Goal: Task Accomplishment & Management: Manage account settings

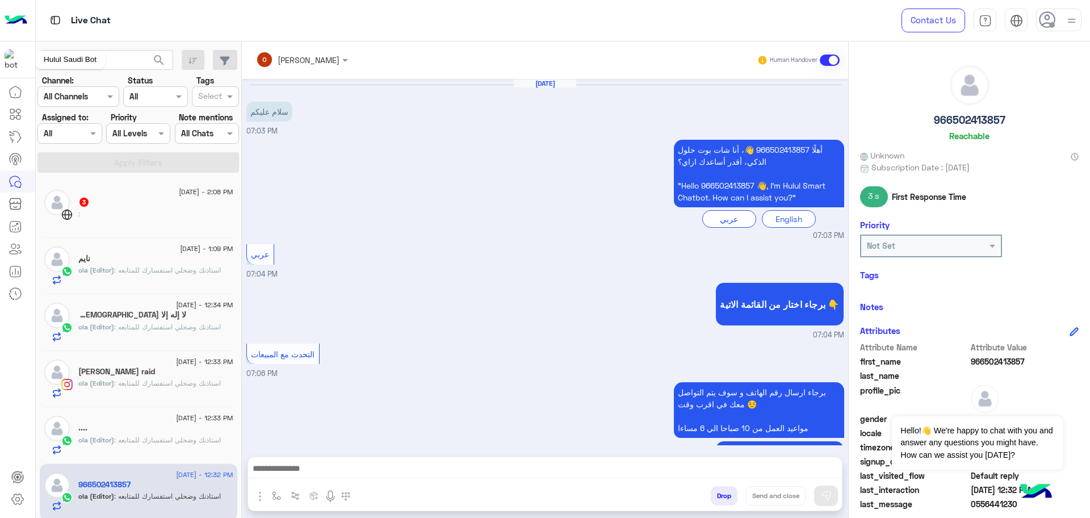
scroll to position [721, 0]
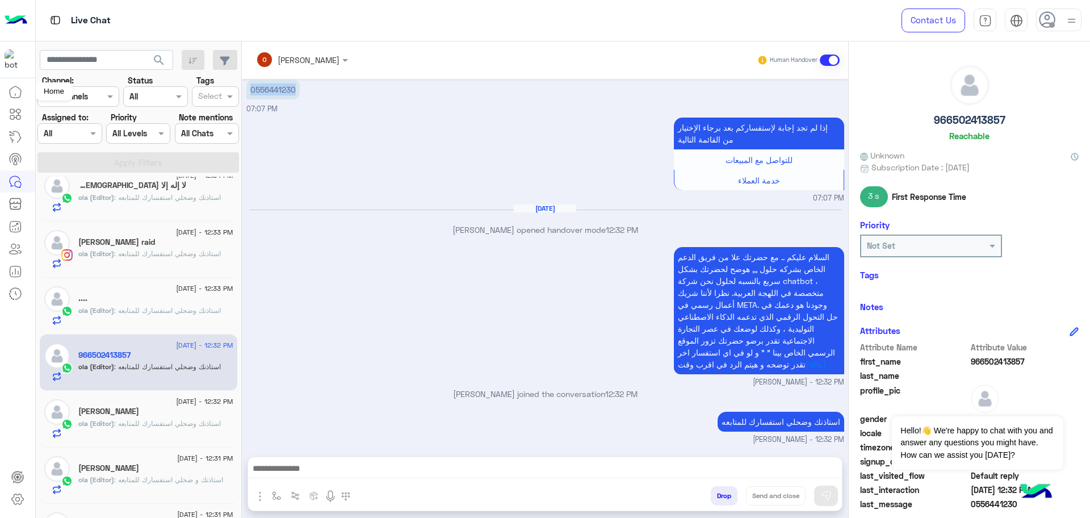
click at [16, 85] on icon at bounding box center [16, 92] width 14 height 14
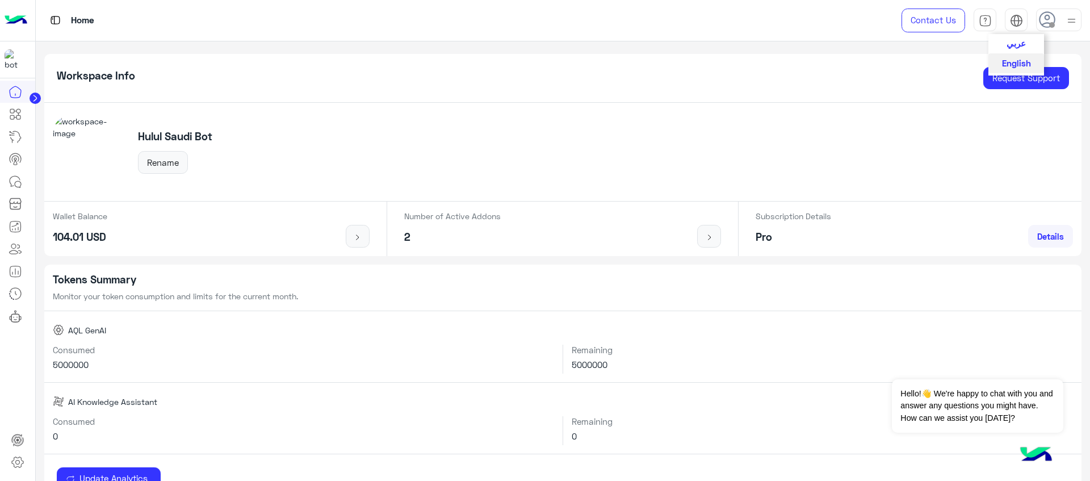
click at [1015, 45] on span "عربي" at bounding box center [1016, 43] width 19 height 10
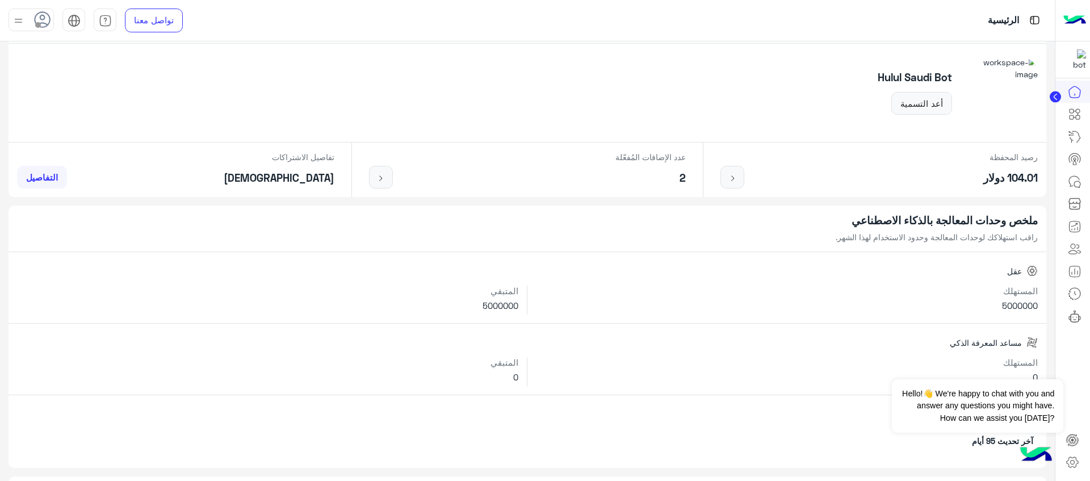
scroll to position [48, 0]
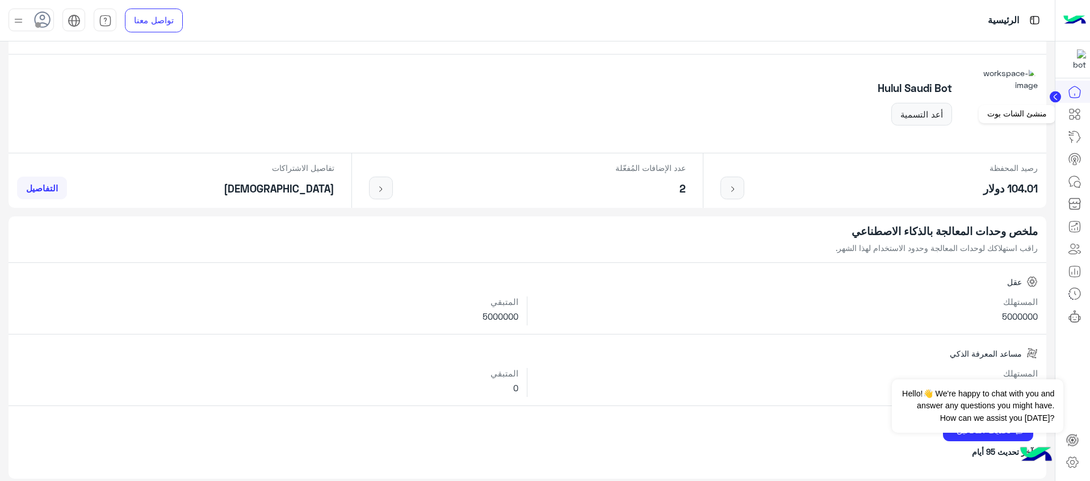
click at [1077, 109] on icon at bounding box center [1078, 111] width 4 height 4
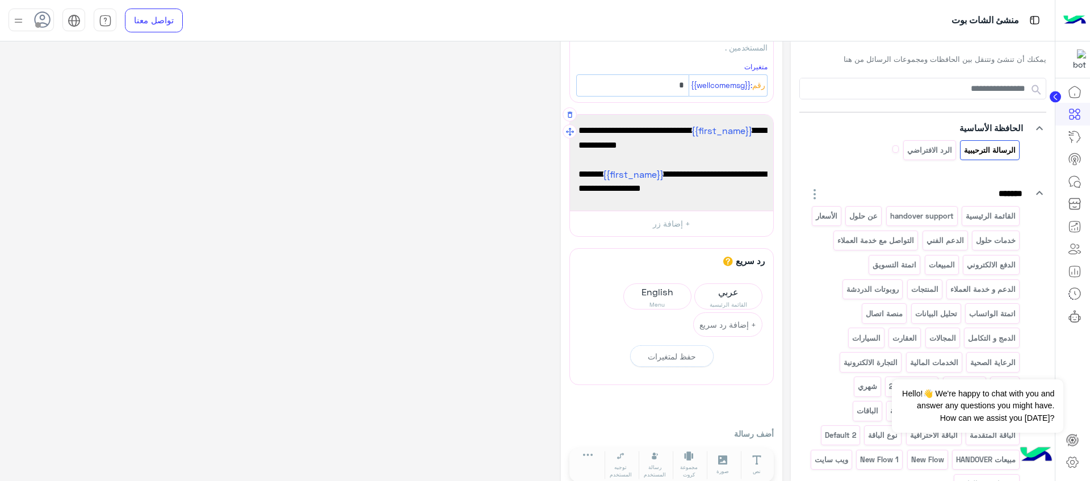
scroll to position [95, 0]
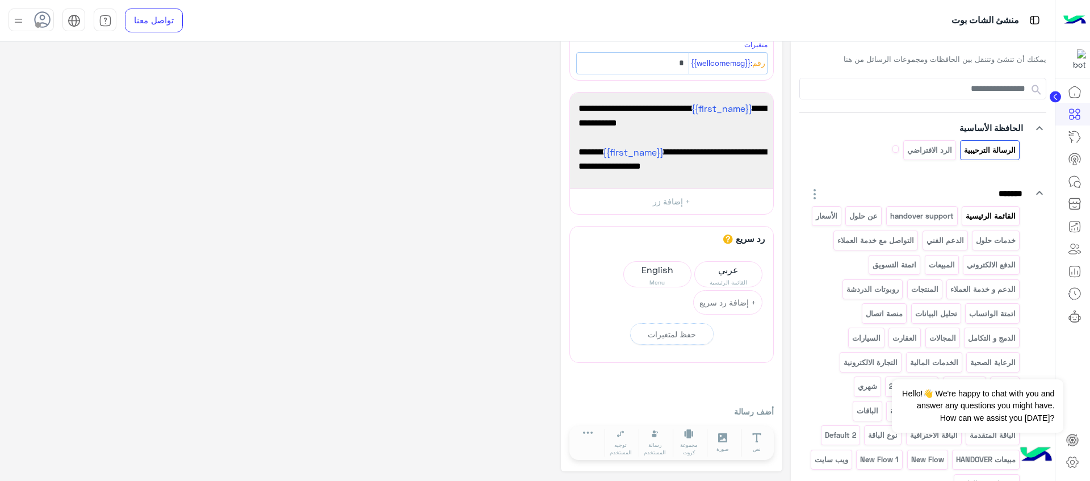
click at [992, 213] on p "القائمة الرئيسية" at bounding box center [991, 215] width 52 height 13
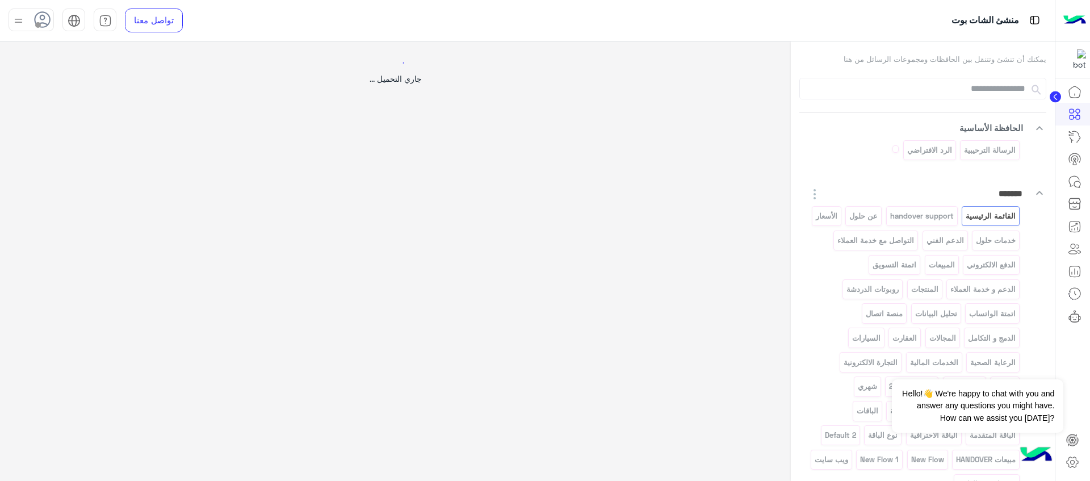
select select "*"
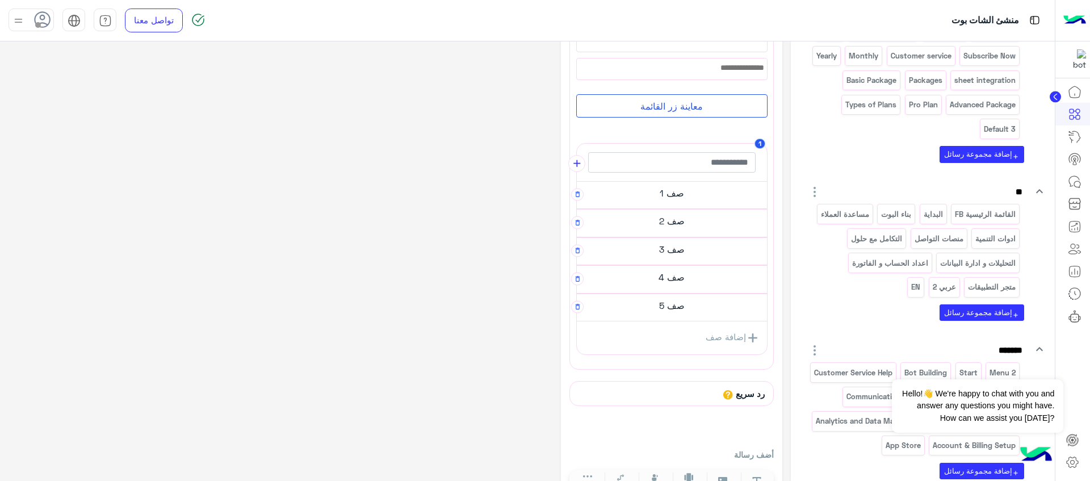
scroll to position [701, 0]
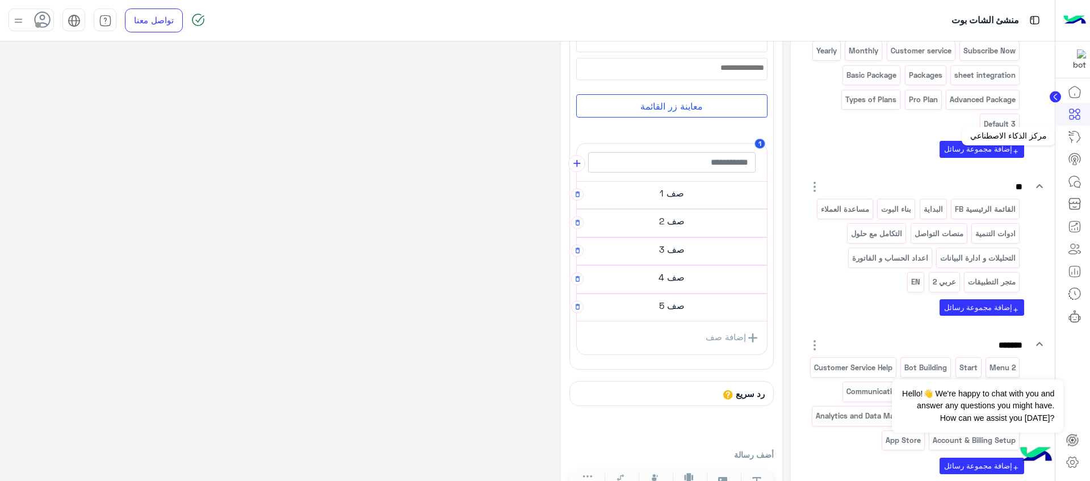
click at [1082, 144] on link at bounding box center [1074, 136] width 31 height 23
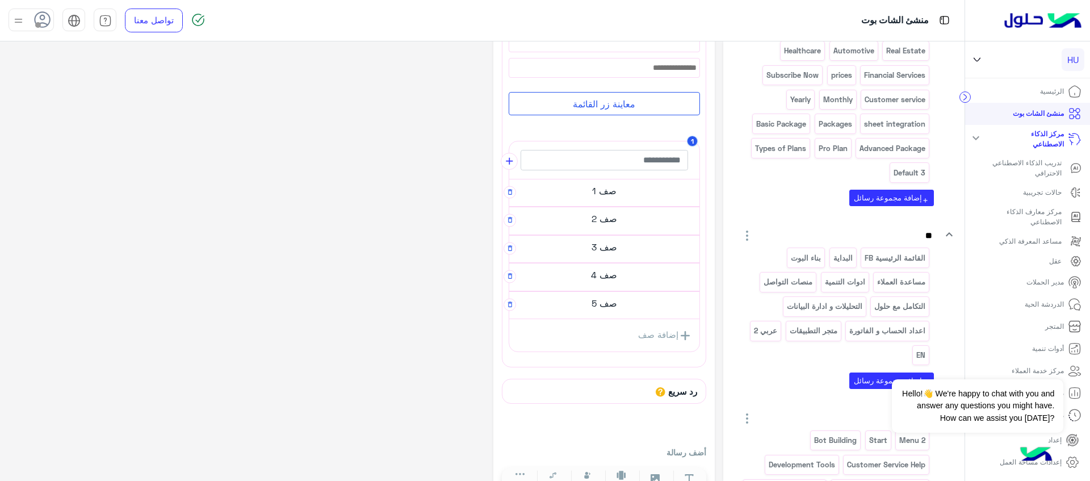
scroll to position [726, 0]
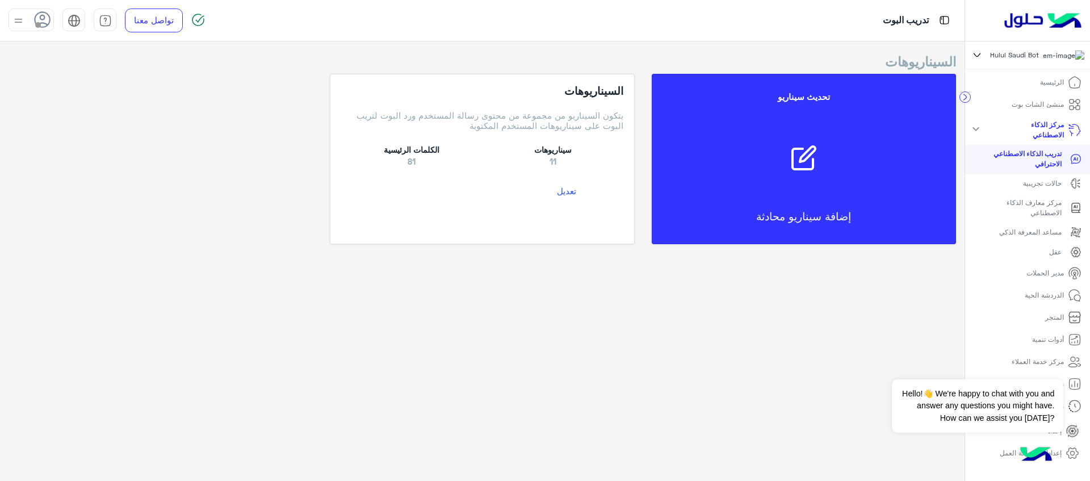
click at [1030, 188] on p "حالات تجريبية" at bounding box center [1042, 183] width 39 height 10
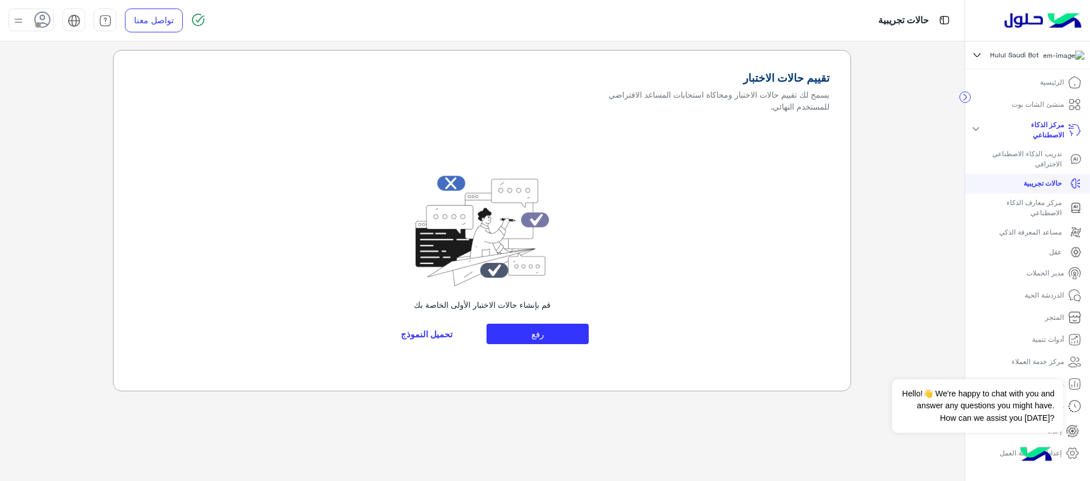
click at [1041, 166] on p "تدريب الذكاء الاصطناعي الاحترافي" at bounding box center [1021, 159] width 79 height 20
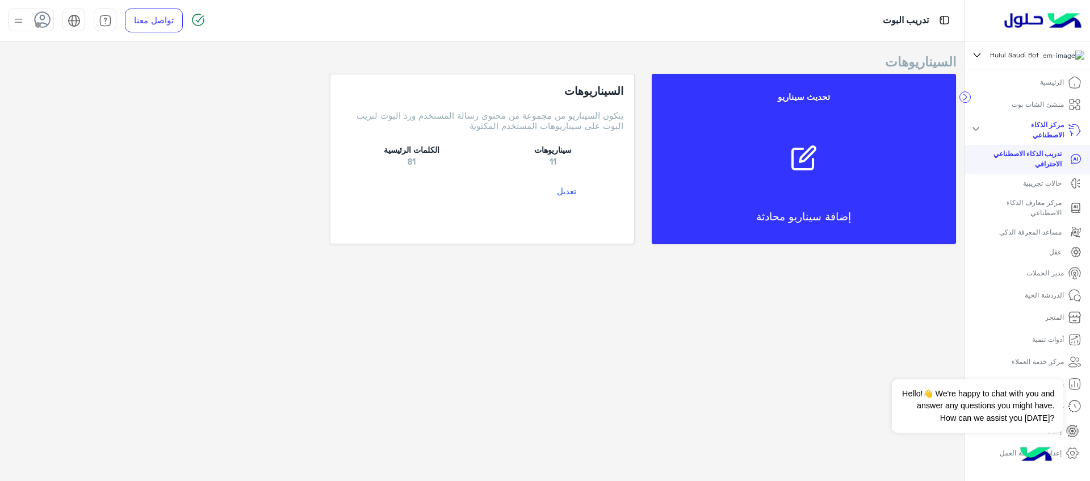
click at [1036, 275] on p "مدير الحملات" at bounding box center [1044, 273] width 37 height 10
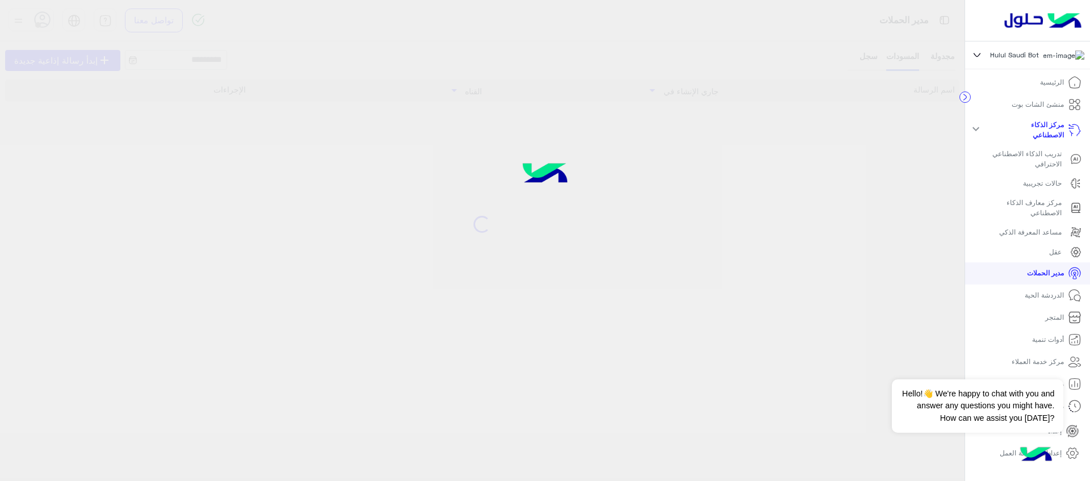
click at [981, 132] on mat-icon "expand_more" at bounding box center [976, 129] width 14 height 14
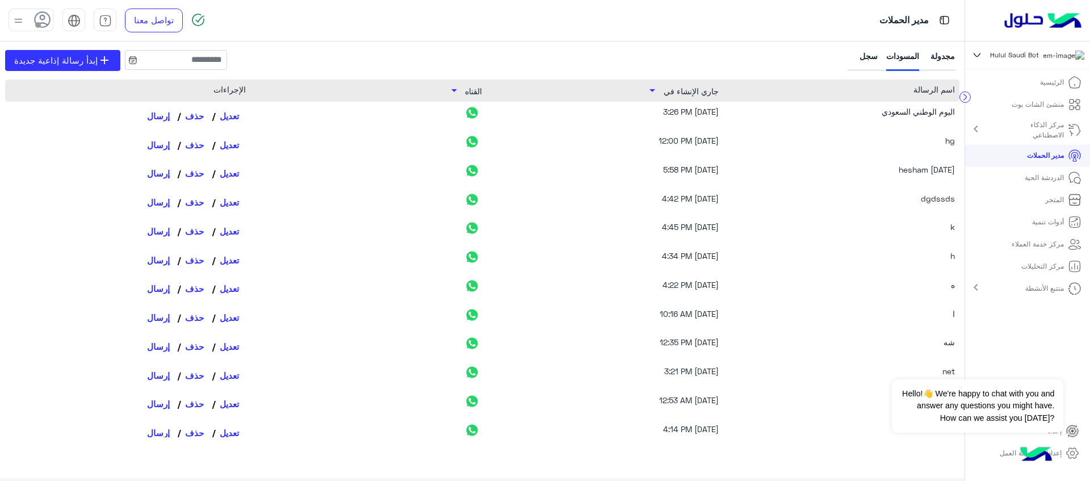
click at [1023, 185] on link "الدردشة الحية" at bounding box center [1053, 178] width 74 height 22
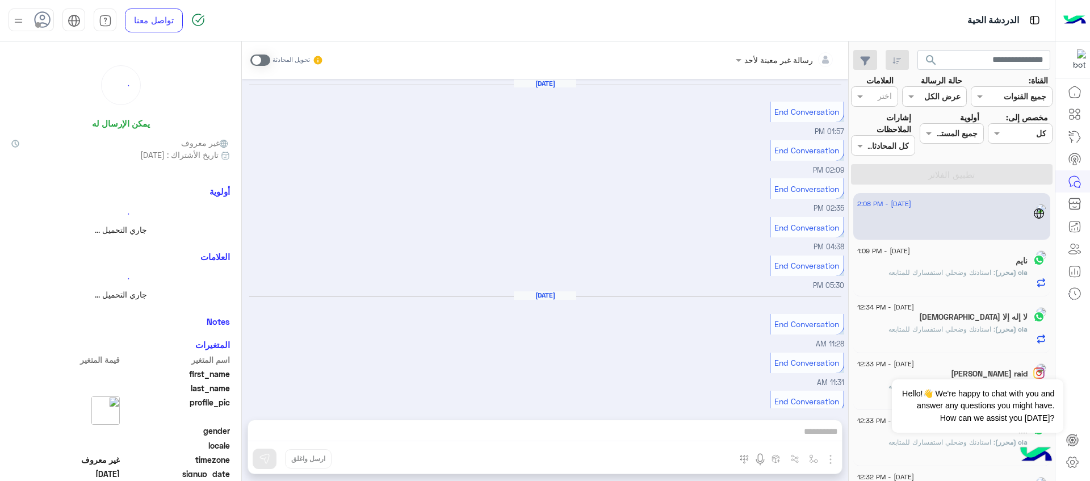
scroll to position [520, 0]
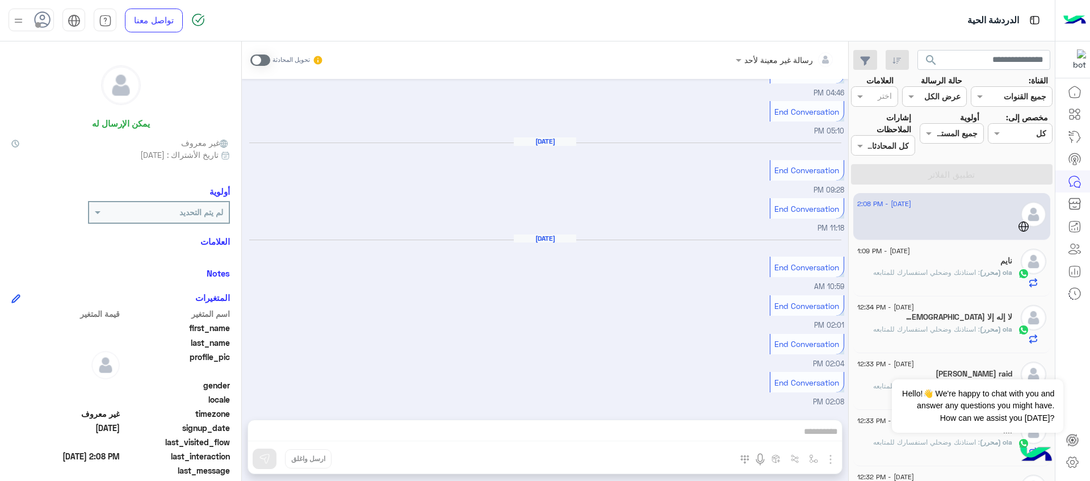
click at [534, 20] on div "الدردشة الحية" at bounding box center [702, 20] width 703 height 41
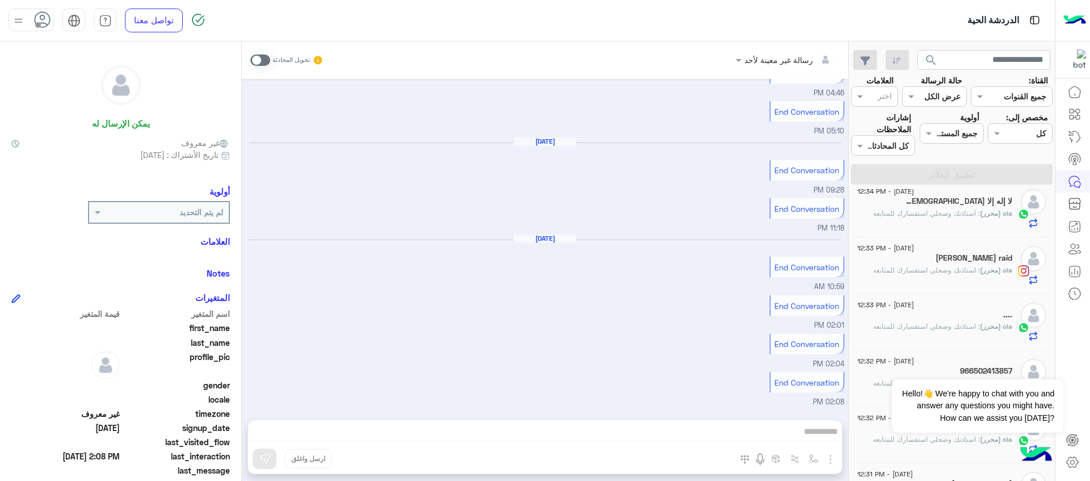
scroll to position [117, 0]
click at [969, 261] on div "[PERSON_NAME] raid" at bounding box center [934, 258] width 155 height 12
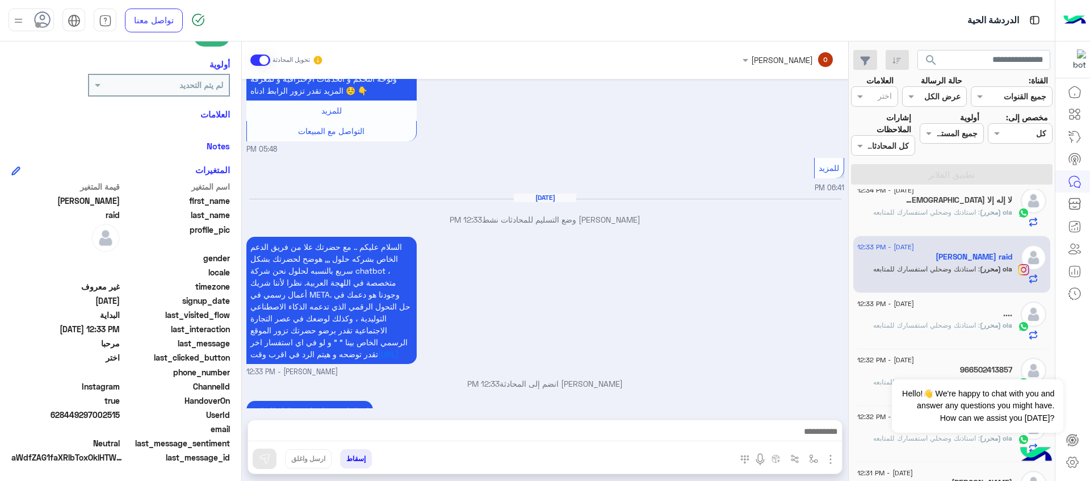
scroll to position [414, 0]
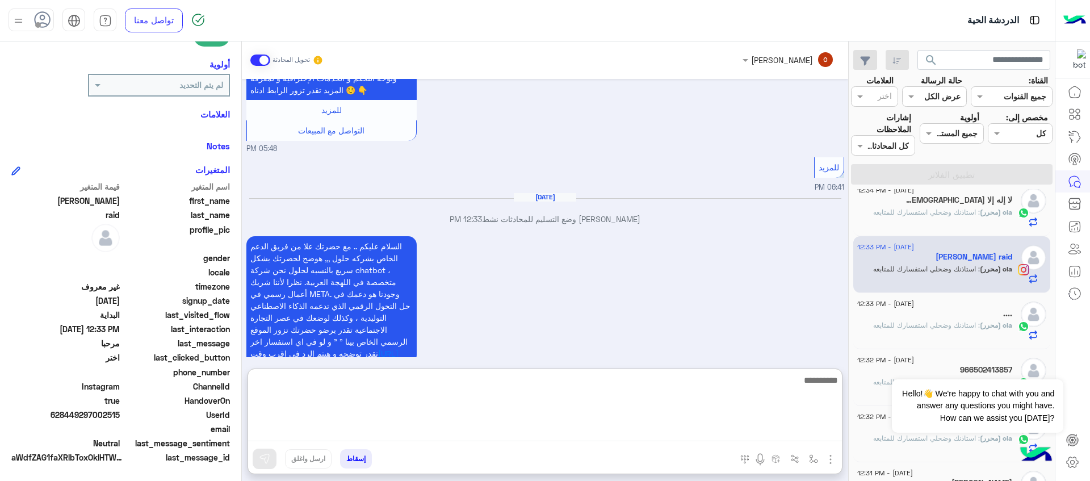
click at [521, 429] on textarea at bounding box center [545, 407] width 594 height 68
click at [709, 396] on textarea at bounding box center [545, 407] width 594 height 68
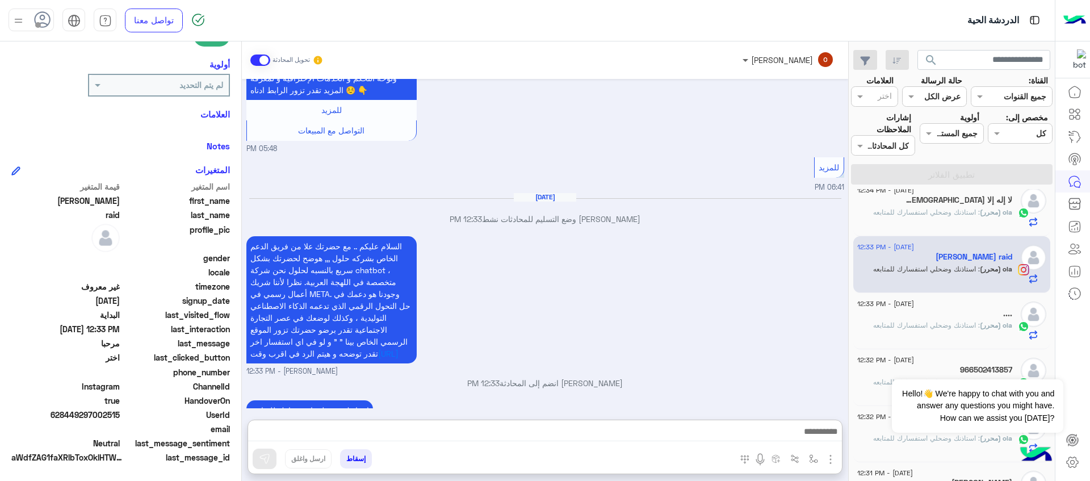
click at [751, 62] on span at bounding box center [744, 60] width 14 height 12
click at [646, 154] on small "05:48 PM" at bounding box center [545, 149] width 598 height 11
click at [889, 99] on input "text" at bounding box center [880, 97] width 24 height 12
click at [949, 98] on input "text" at bounding box center [947, 97] width 26 height 12
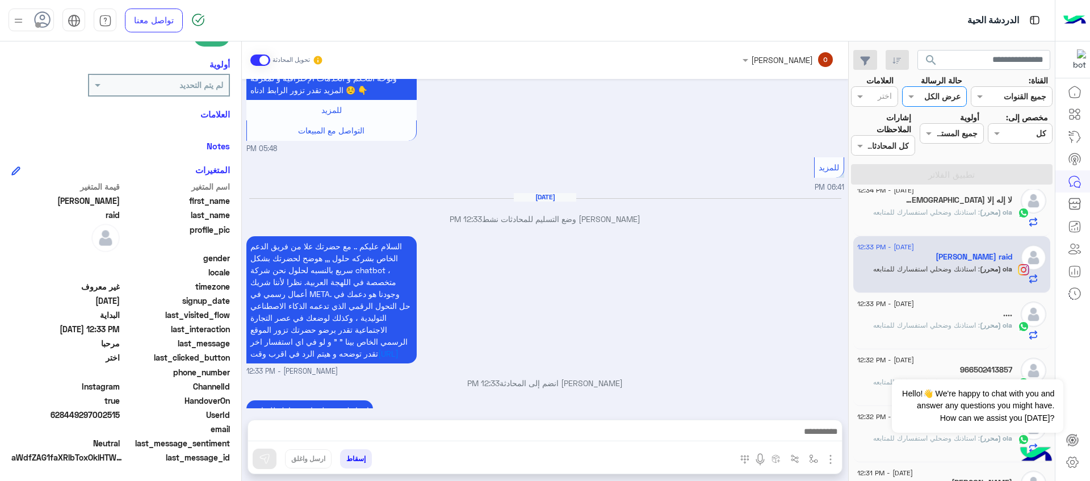
click at [949, 98] on input "text" at bounding box center [947, 97] width 26 height 12
click at [1016, 131] on div at bounding box center [1019, 133] width 63 height 13
click at [676, 58] on div "[PERSON_NAME] تحويل المحادثة" at bounding box center [544, 60] width 589 height 20
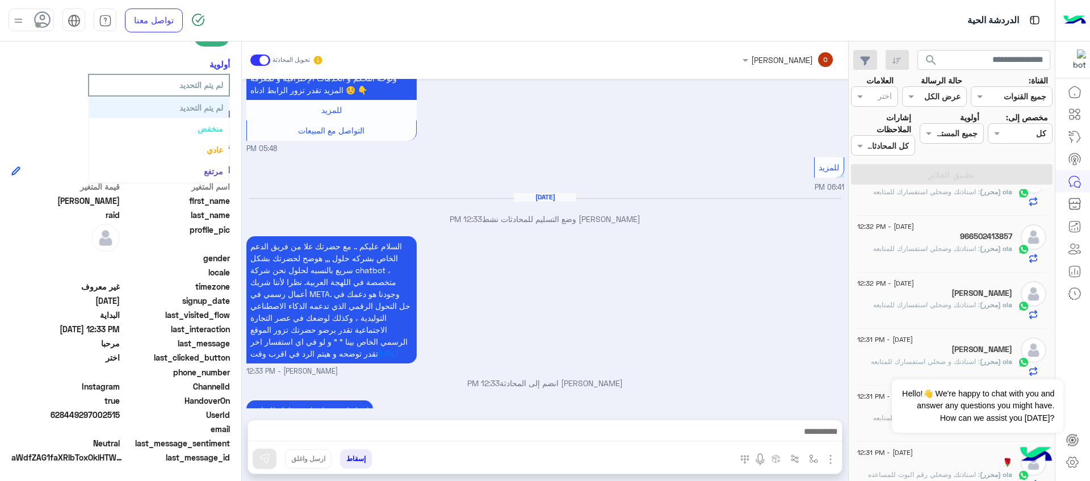
click at [131, 85] on input "text" at bounding box center [175, 85] width 95 height 12
click at [55, 86] on div "لم يتم التحديد" at bounding box center [120, 85] width 219 height 23
click at [832, 457] on img "button" at bounding box center [831, 459] width 14 height 14
click at [737, 319] on div "السلام عليكم .. مع حضرتك علا من فريق الدعم الخاص بشركه حلول ,,, هوضح لحضرتك بشك…" at bounding box center [545, 305] width 598 height 144
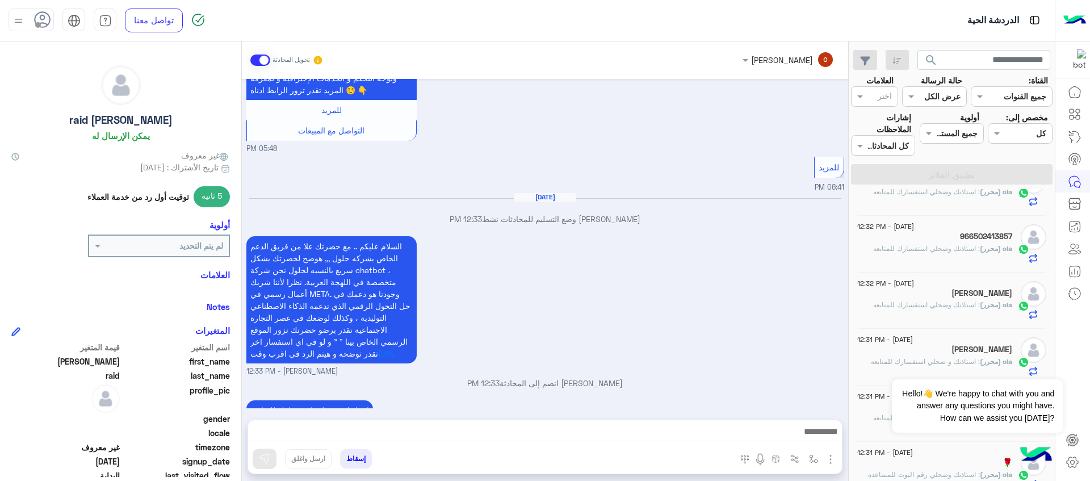
click at [17, 155] on icon at bounding box center [15, 157] width 8 height 8
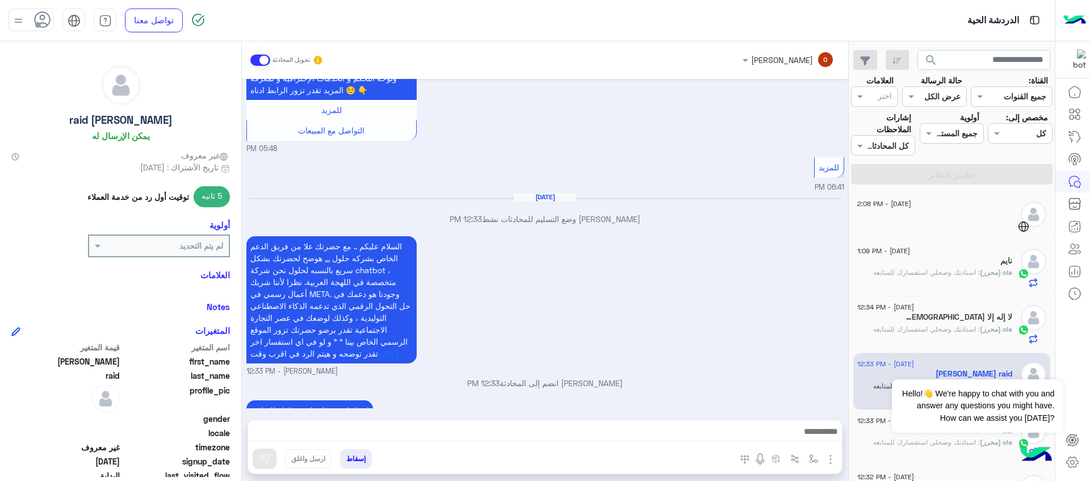
click at [971, 208] on div "[DATE] - 2:08 PM" at bounding box center [934, 205] width 155 height 7
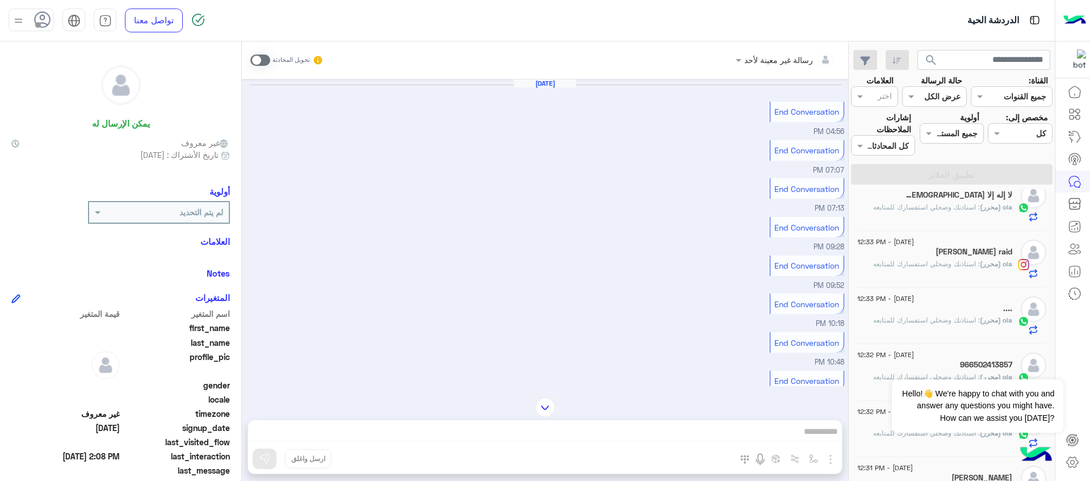
scroll to position [609, 0]
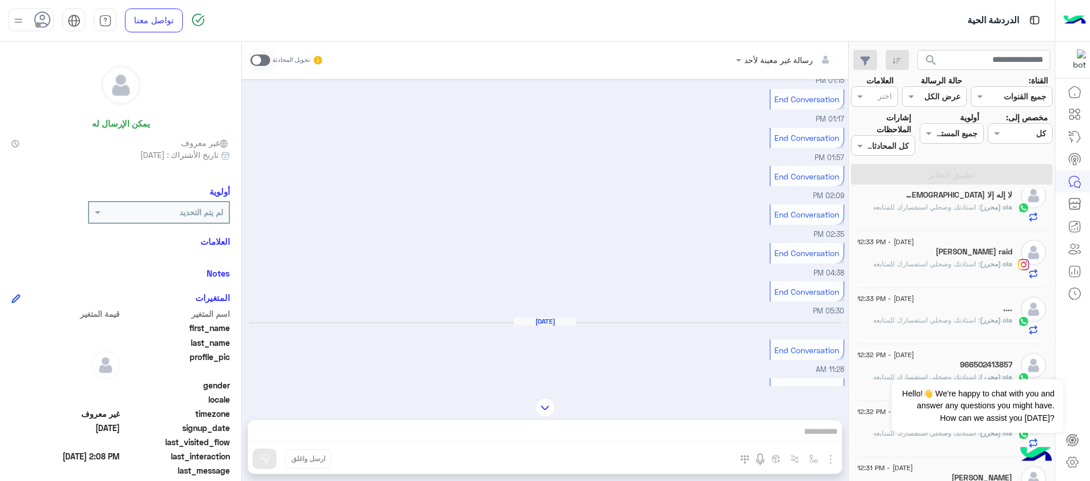
click at [939, 270] on div "ola (محرر) : استاذنك وضحلي استفسارك للمتابعه" at bounding box center [934, 269] width 155 height 20
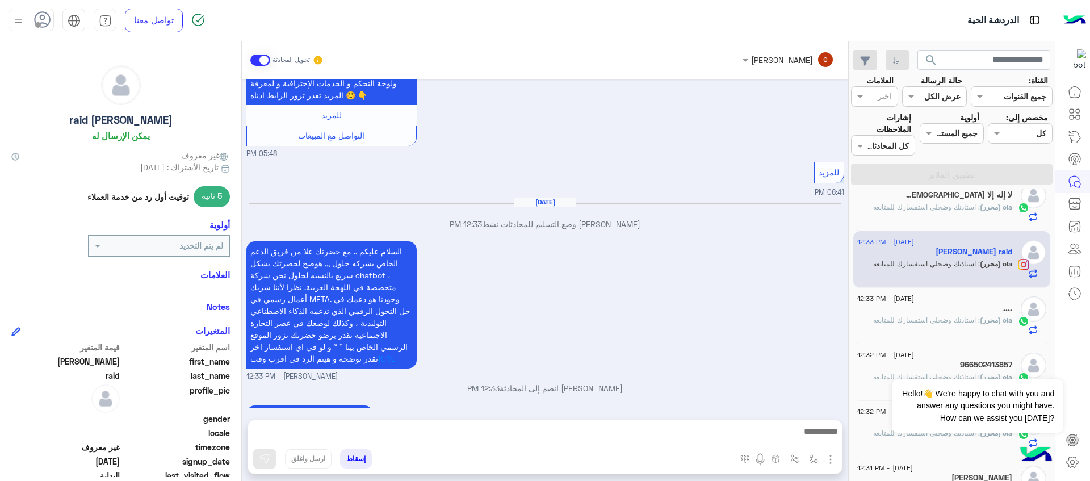
scroll to position [460, 0]
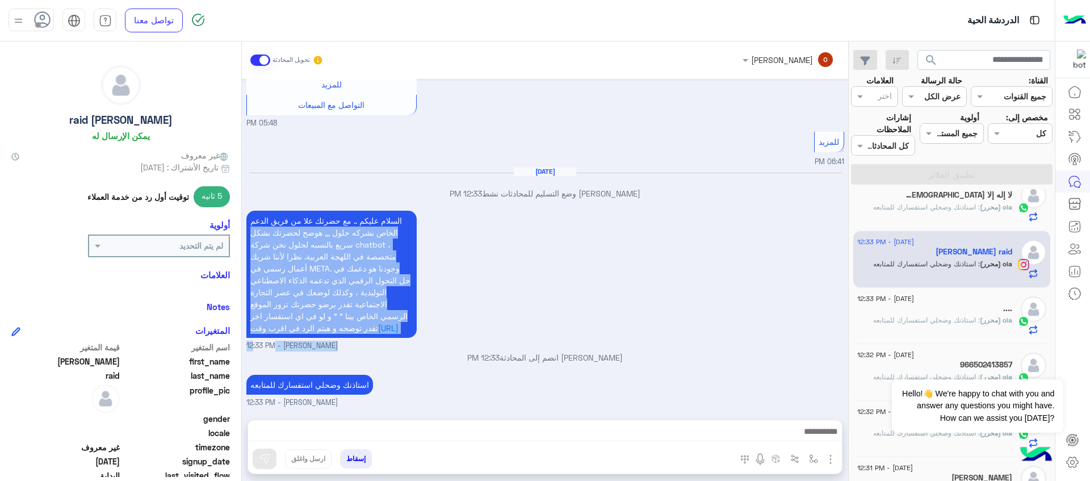
drag, startPoint x: 413, startPoint y: 214, endPoint x: 308, endPoint y: 341, distance: 164.1
click at [308, 341] on div "السلام عليكم .. مع حضرتك علا من فريق الدعم الخاص بشركه حلول ,,, هوضح لحضرتك بشك…" at bounding box center [545, 280] width 598 height 144
click at [338, 304] on span "السلام عليكم .. مع حضرتك علا من فريق الدعم الخاص بشركه حلول ,,, هوضح لحضرتك بشك…" at bounding box center [330, 274] width 160 height 117
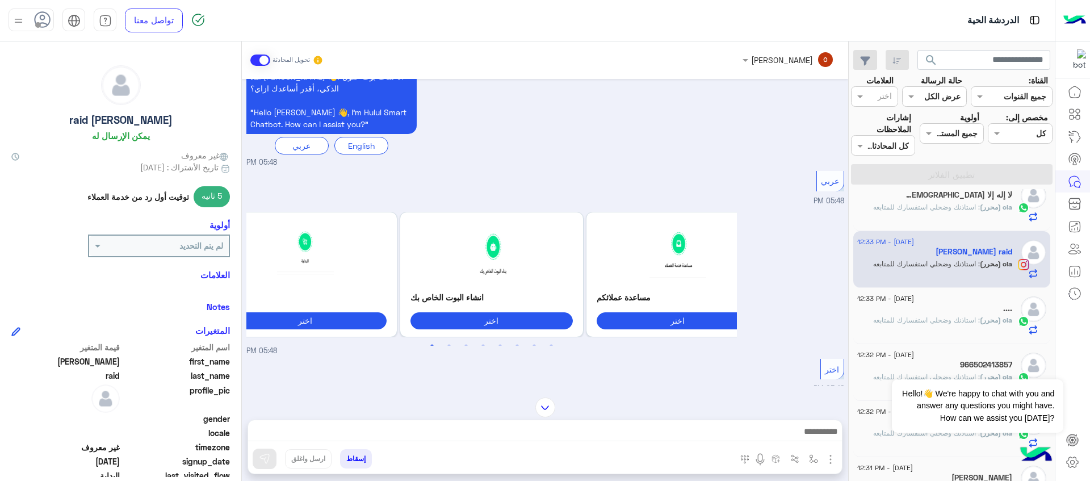
scroll to position [0, 0]
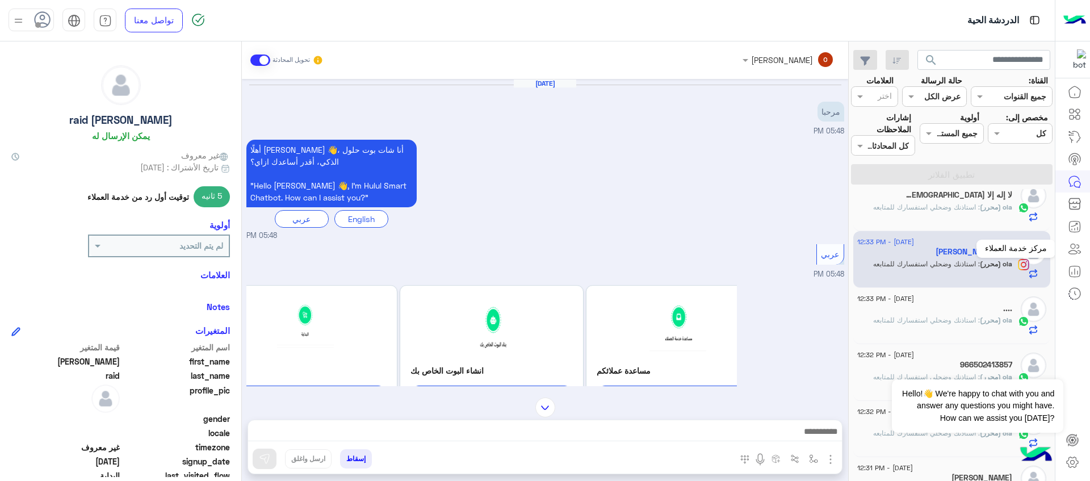
click at [1071, 247] on icon at bounding box center [1073, 246] width 5 height 5
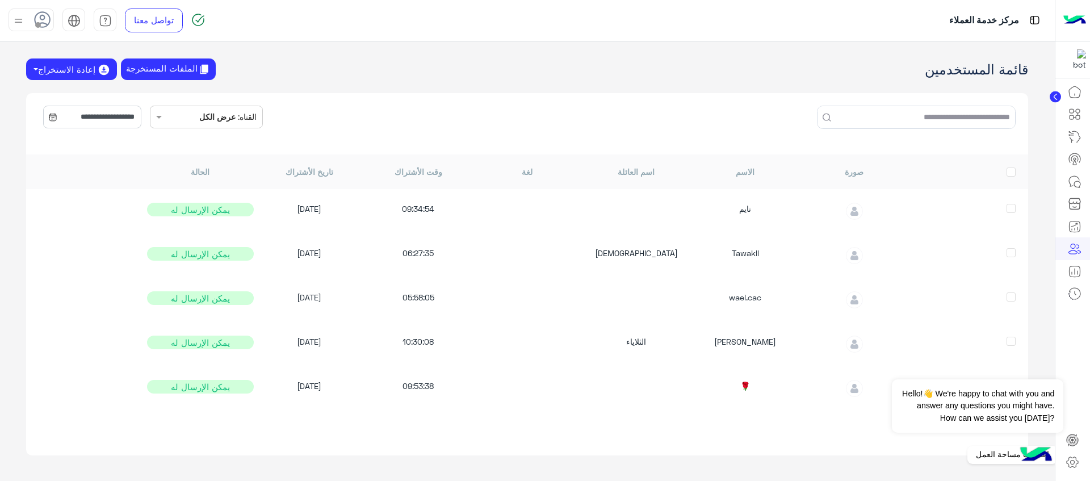
click at [1072, 463] on icon at bounding box center [1073, 462] width 14 height 14
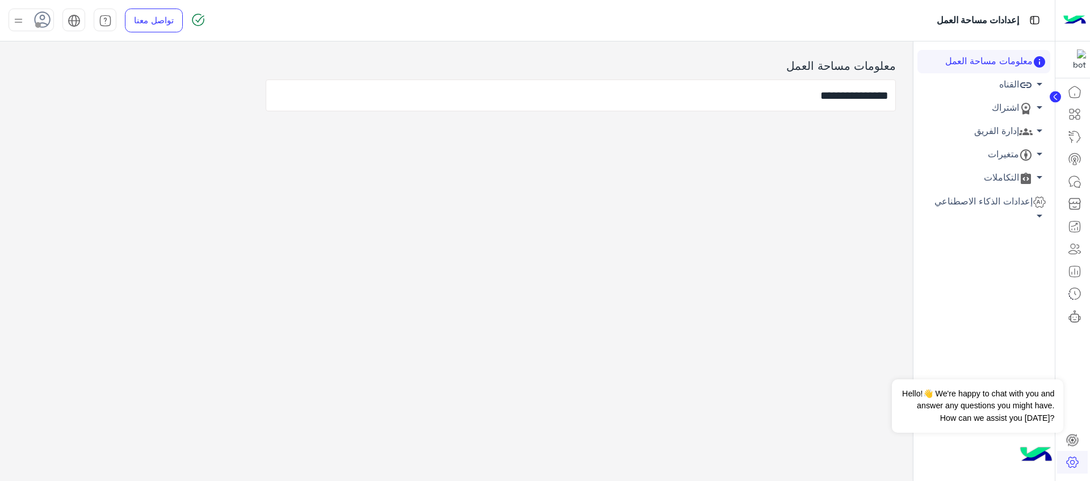
click at [1021, 129] on icon at bounding box center [1026, 132] width 14 height 14
click at [1013, 150] on link "أعضاء الفريق" at bounding box center [983, 153] width 133 height 20
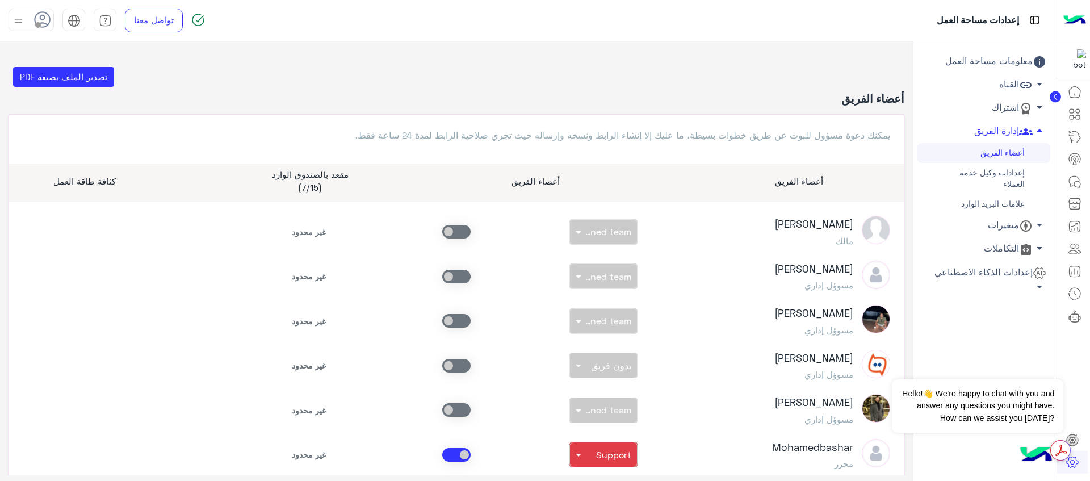
click at [1017, 185] on link "إعدادات وكيل خدمة العملاء" at bounding box center [983, 178] width 133 height 31
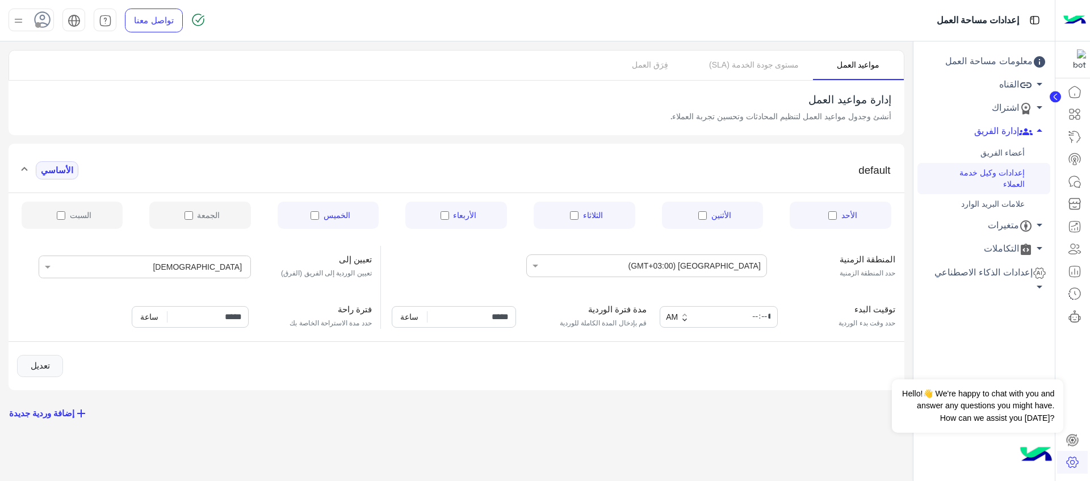
click at [210, 267] on ng-select "اختر [DEMOGRAPHIC_DATA]" at bounding box center [145, 266] width 212 height 23
click at [45, 266] on ng-select "اختر [DEMOGRAPHIC_DATA]" at bounding box center [145, 266] width 212 height 23
click at [44, 365] on button "تعديل" at bounding box center [40, 366] width 46 height 23
click at [149, 260] on div at bounding box center [100, 266] width 95 height 22
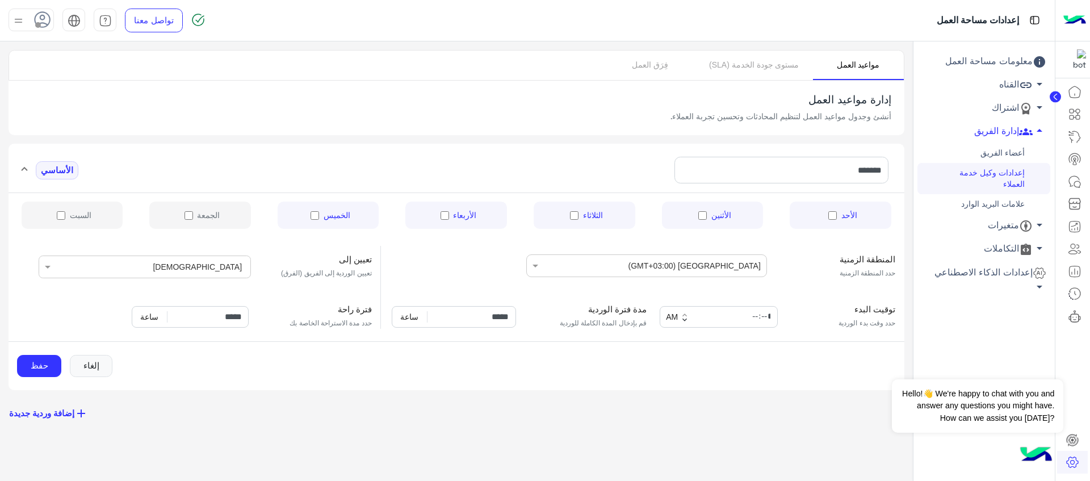
click at [349, 374] on div "إلغاء حفظ" at bounding box center [457, 366] width 896 height 23
click at [101, 370] on button "إلغاء" at bounding box center [91, 366] width 43 height 23
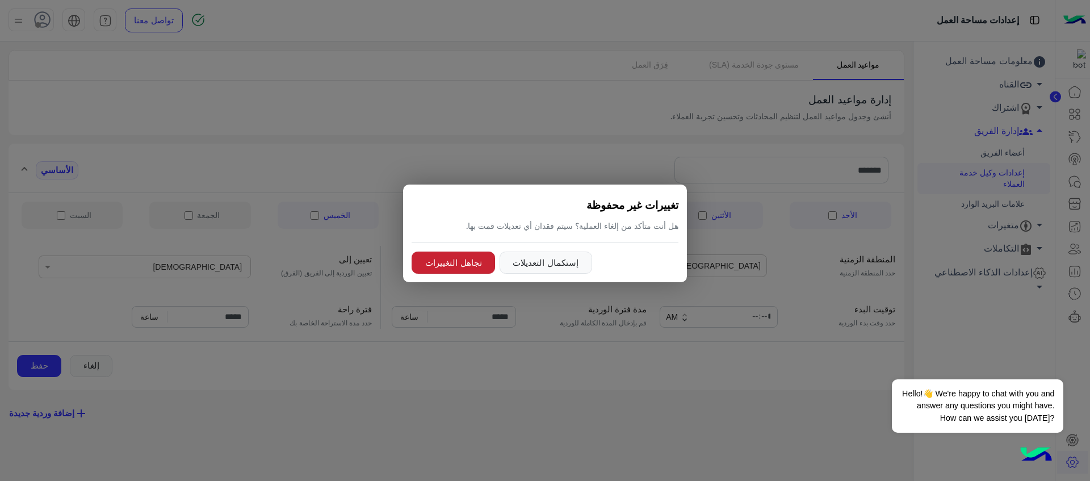
click at [458, 263] on button "تجاهل التغييرات" at bounding box center [453, 263] width 83 height 23
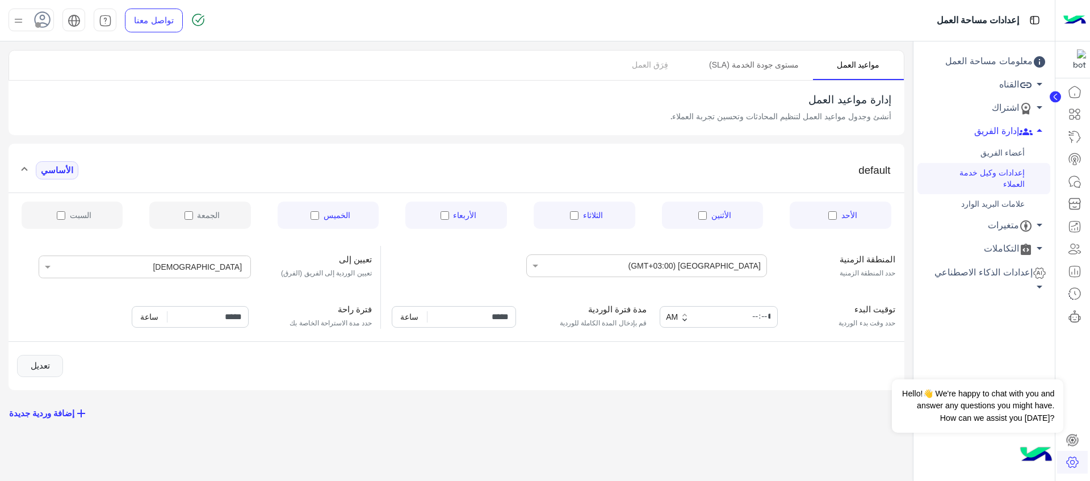
click at [746, 68] on link "مستوى جودة الخدمة (SLA)" at bounding box center [753, 66] width 117 height 30
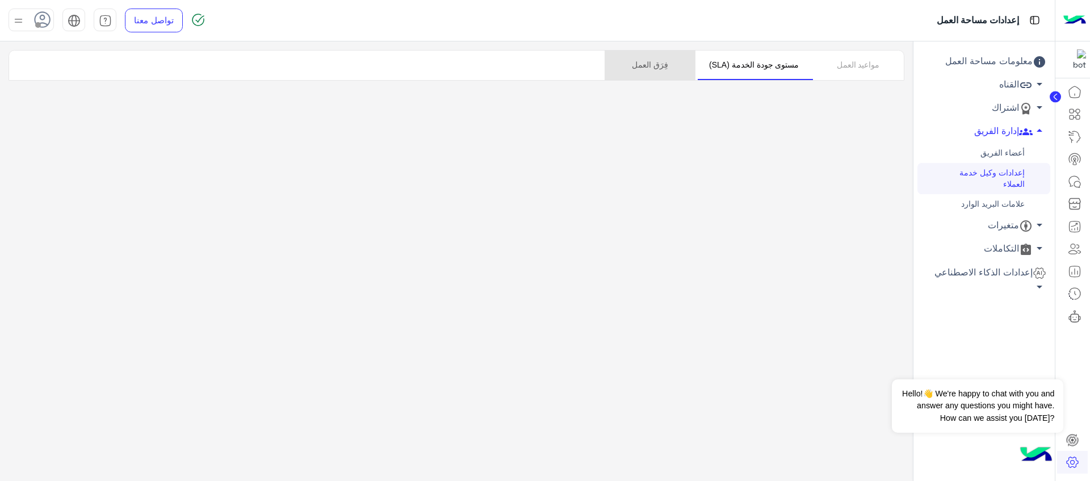
click at [638, 77] on link "فِرَق العمل" at bounding box center [650, 66] width 91 height 30
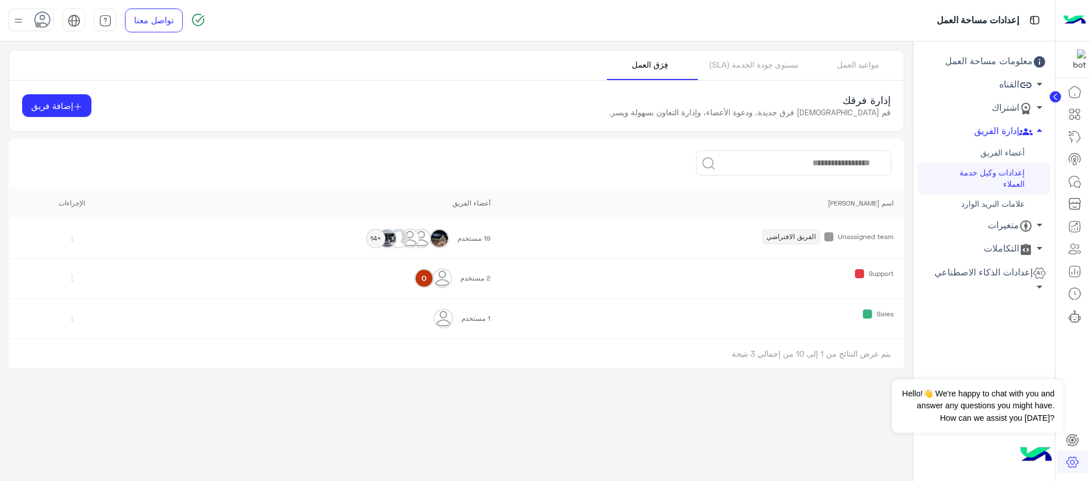
click at [1000, 274] on link "إعدادات الذكاء الاصطناعي arrow_drop_down" at bounding box center [983, 272] width 133 height 23
click at [990, 294] on link "نماذج الذكاء الاصطناعي للمحادثات" at bounding box center [983, 299] width 133 height 31
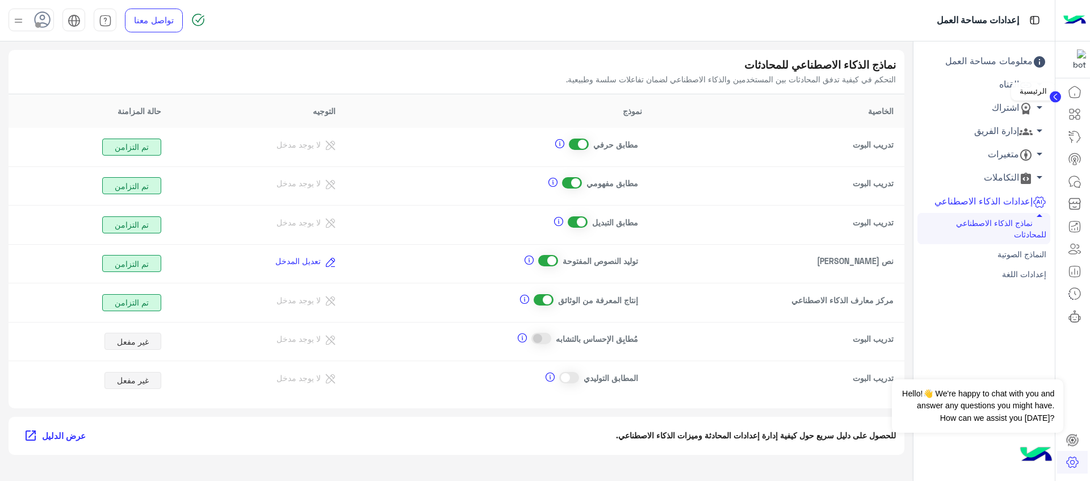
click at [1069, 91] on icon at bounding box center [1074, 91] width 11 height 11
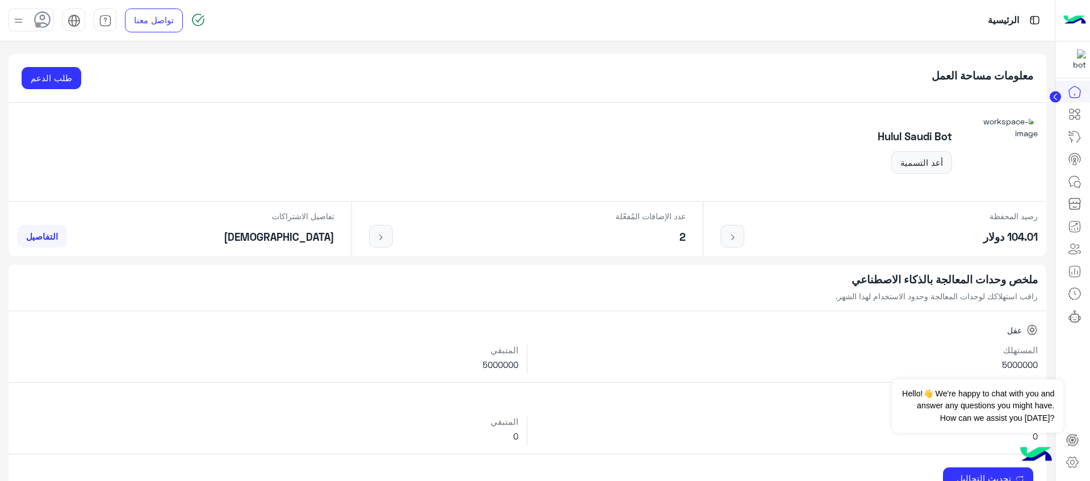
click at [1069, 91] on icon at bounding box center [1074, 91] width 11 height 11
click at [1077, 176] on icon at bounding box center [1075, 182] width 14 height 14
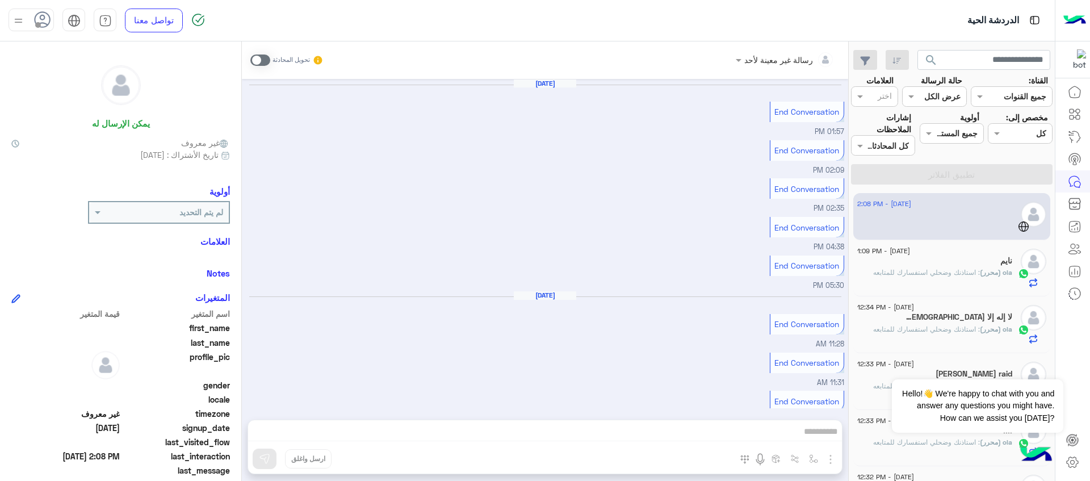
scroll to position [520, 0]
click at [537, 141] on h6 "[DATE]" at bounding box center [545, 141] width 62 height 8
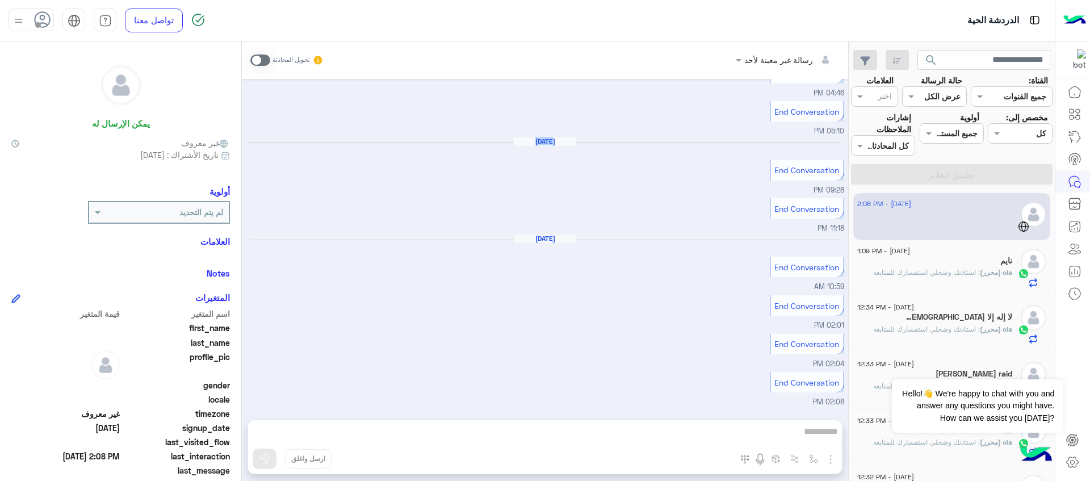
click at [537, 141] on h6 "[DATE]" at bounding box center [545, 141] width 62 height 8
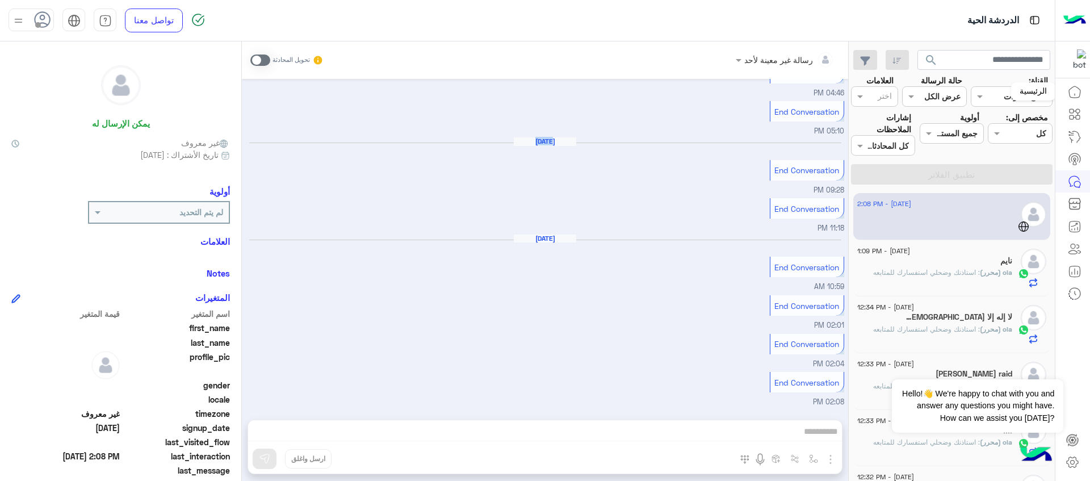
click at [1074, 89] on icon at bounding box center [1075, 92] width 14 height 14
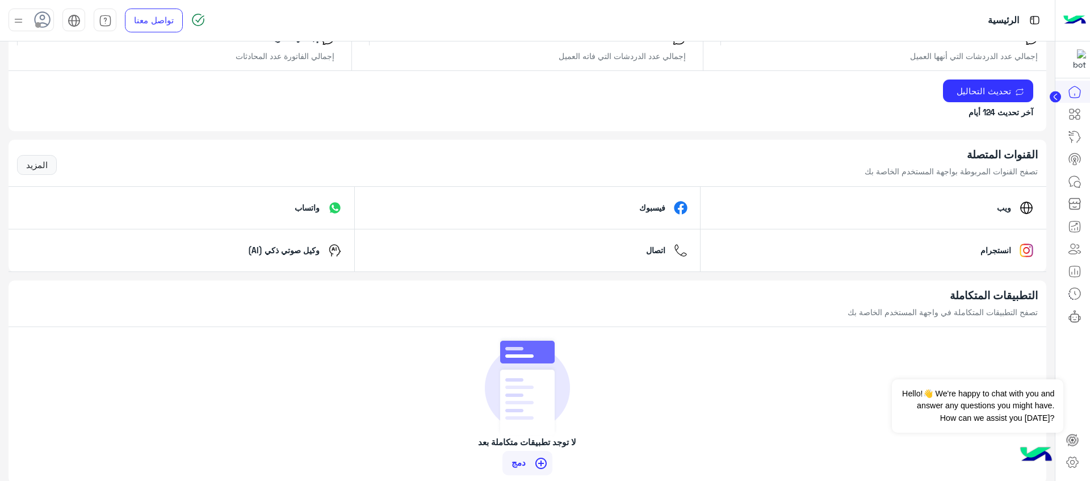
scroll to position [647, 0]
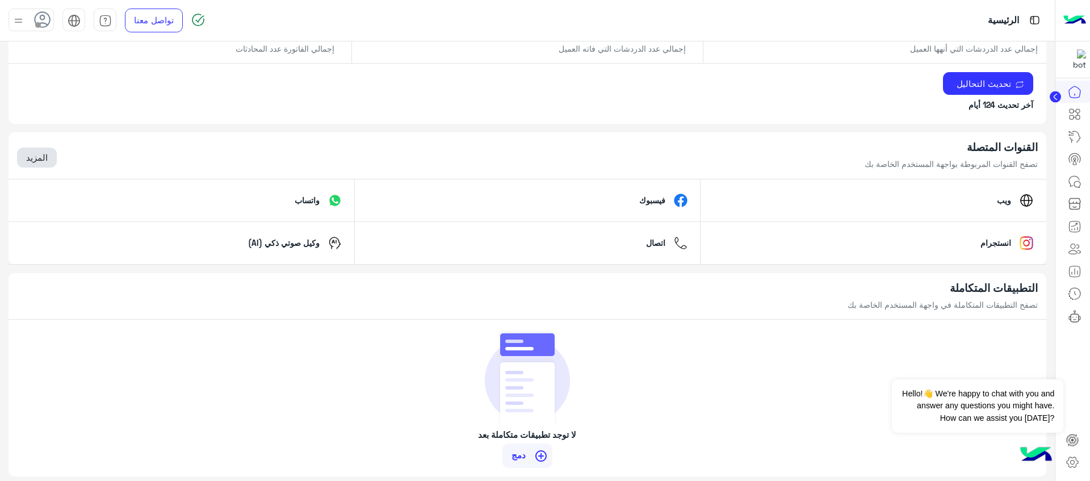
click at [37, 158] on link "المزيد" at bounding box center [37, 158] width 40 height 20
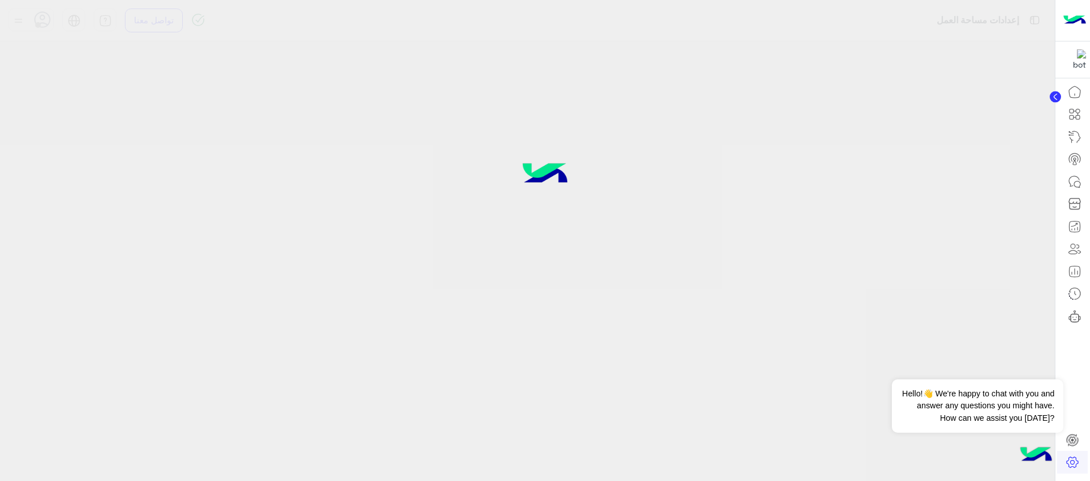
click at [37, 158] on div at bounding box center [545, 240] width 1090 height 481
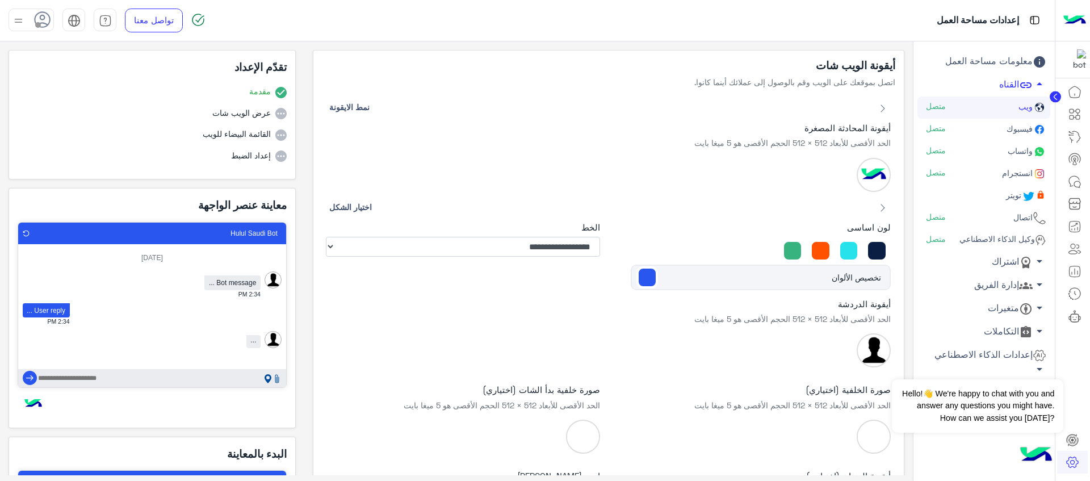
click at [1009, 128] on span "فيسبوك" at bounding box center [1018, 129] width 28 height 10
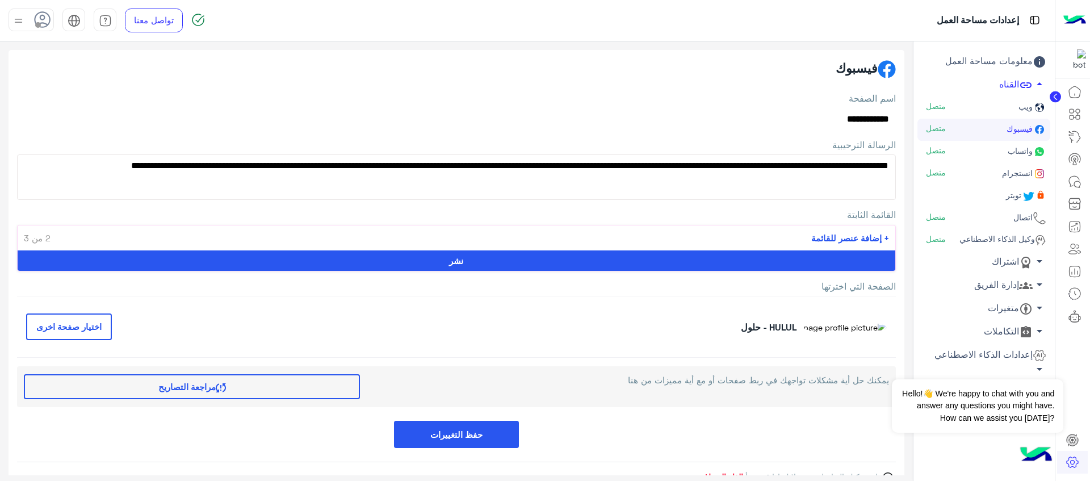
click at [996, 154] on link "واتساب متصل" at bounding box center [983, 152] width 133 height 22
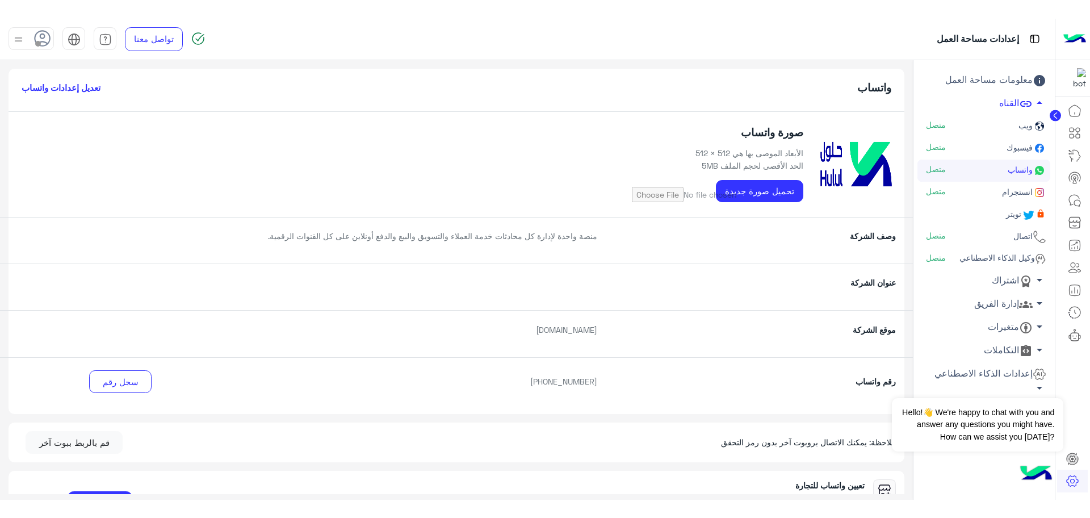
scroll to position [133, 0]
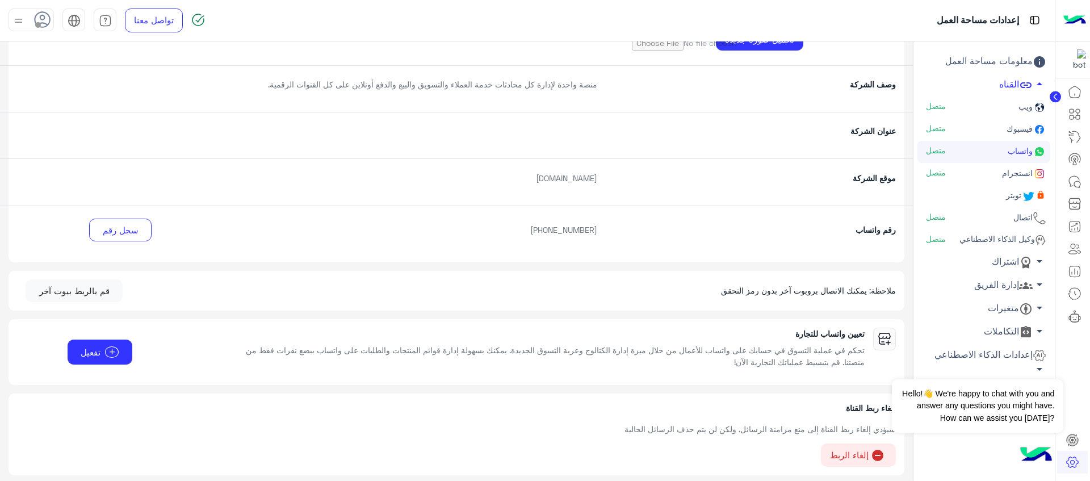
click at [1072, 10] on img at bounding box center [1074, 21] width 23 height 24
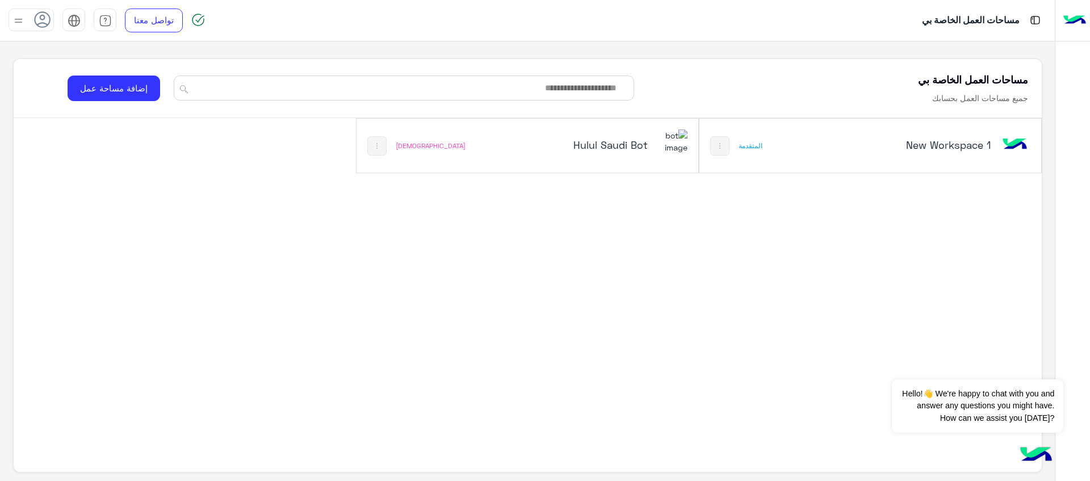
click at [631, 145] on h5 "Hulul Saudi Bot" at bounding box center [590, 145] width 115 height 14
